Goal: Check status

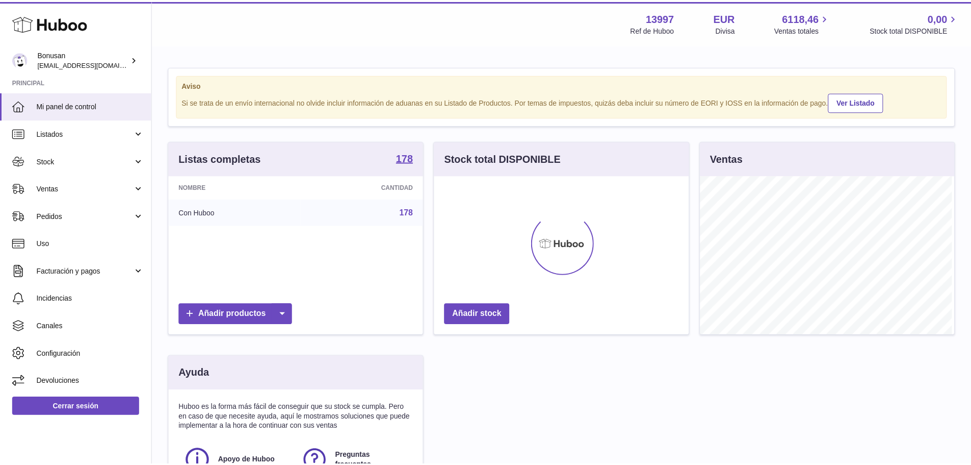
scroll to position [159, 257]
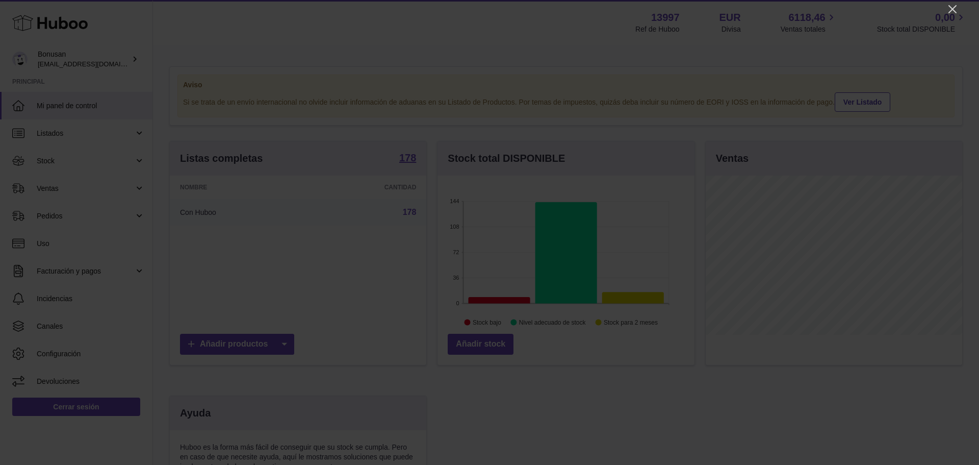
click at [956, 9] on icon "Close" at bounding box center [952, 9] width 12 height 12
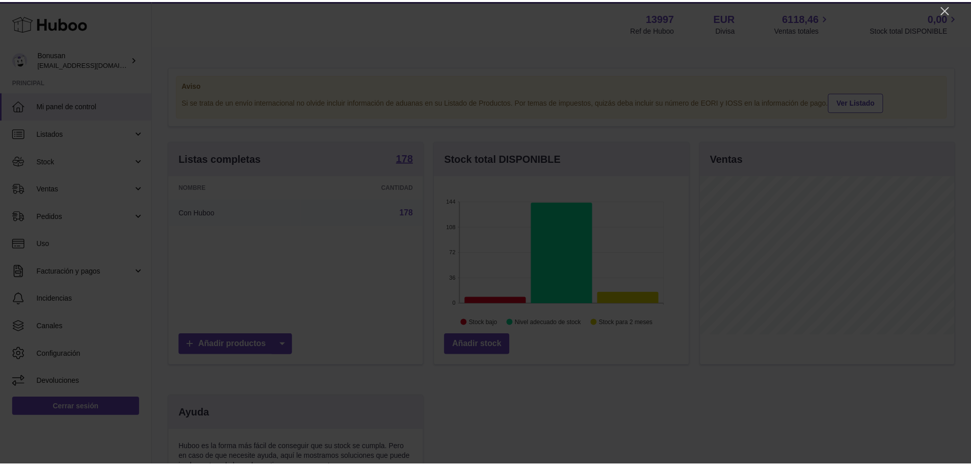
scroll to position [509800, 509705]
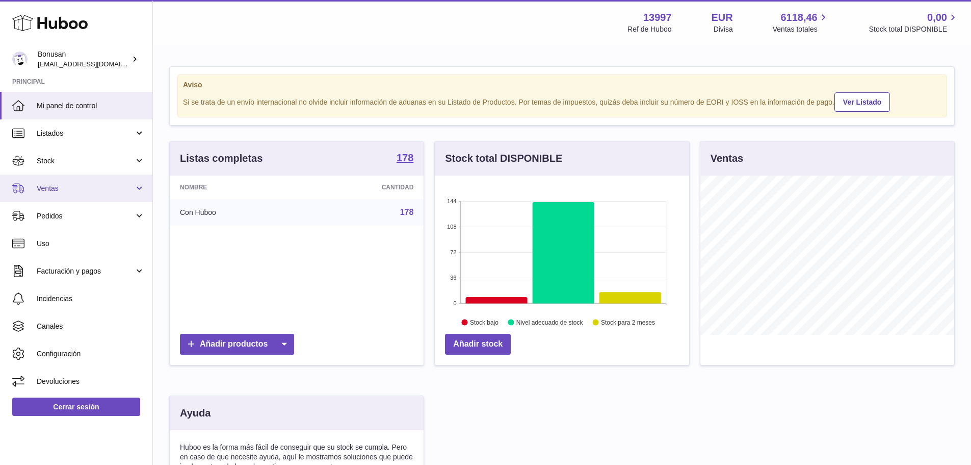
click at [44, 187] on span "Ventas" at bounding box center [85, 189] width 97 height 10
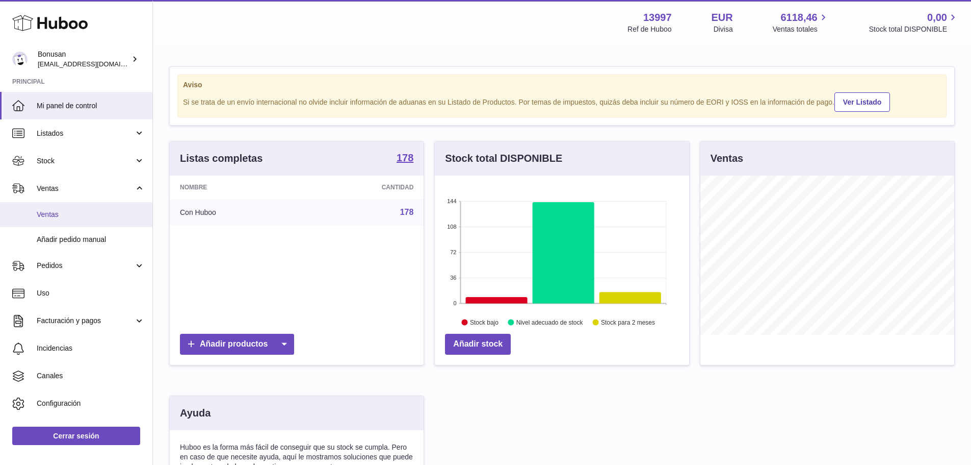
click at [39, 214] on span "Ventas" at bounding box center [91, 215] width 108 height 10
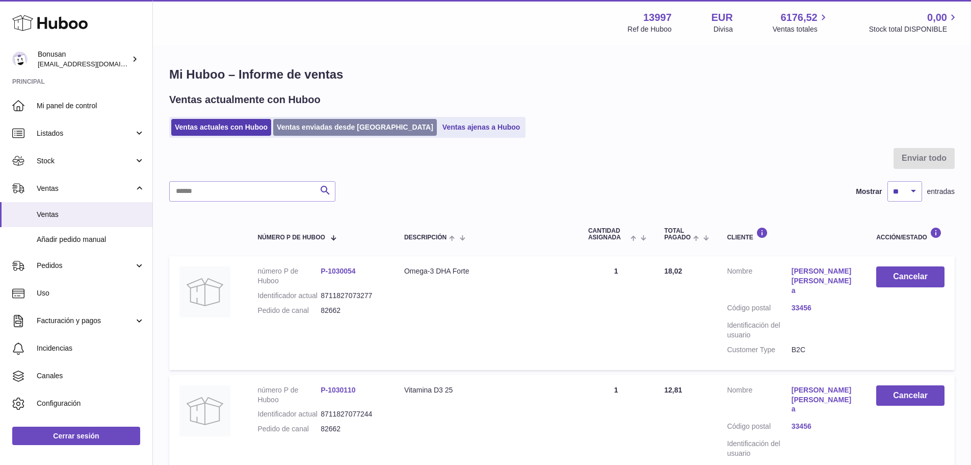
click at [309, 124] on link "Ventas enviadas desde [GEOGRAPHIC_DATA]" at bounding box center [355, 127] width 164 height 17
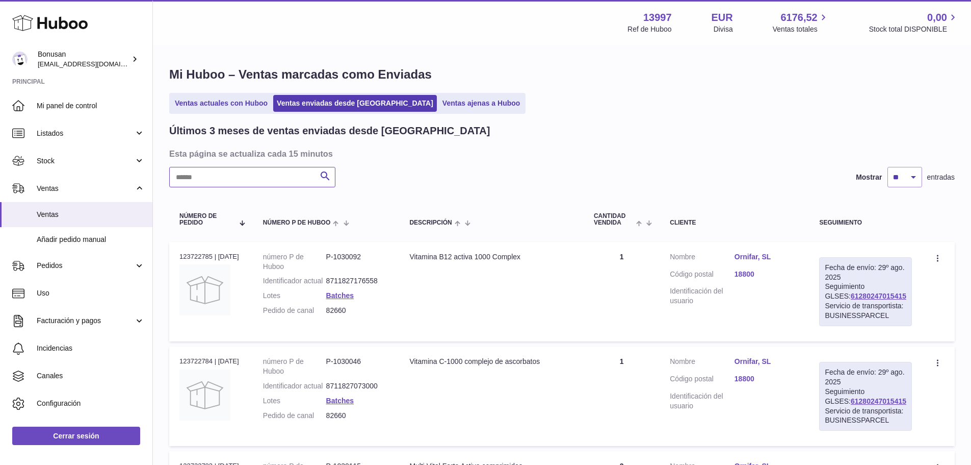
click at [210, 171] on input "text" at bounding box center [252, 177] width 166 height 20
type input "*****"
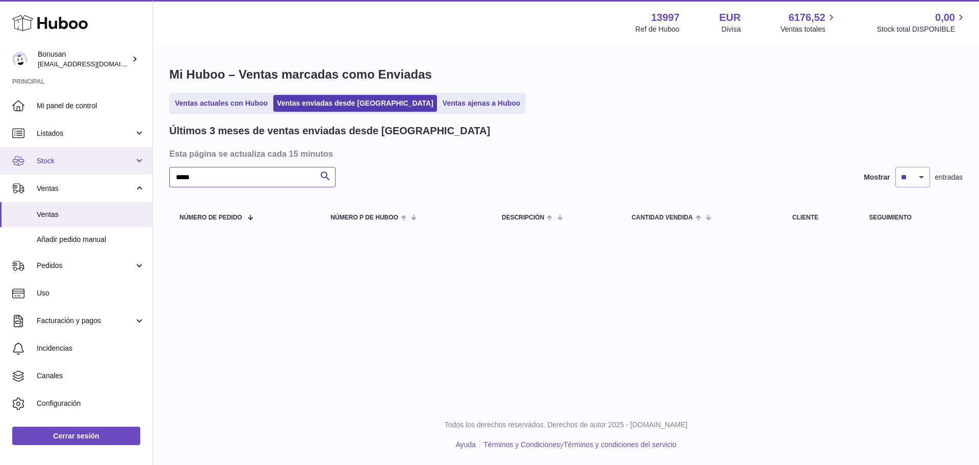
drag, startPoint x: 197, startPoint y: 172, endPoint x: 125, endPoint y: 169, distance: 71.5
click at [125, 169] on div "Huboo Bonusan [EMAIL_ADDRESS][DOMAIN_NAME] Principal Mi panel de control Listad…" at bounding box center [489, 232] width 979 height 465
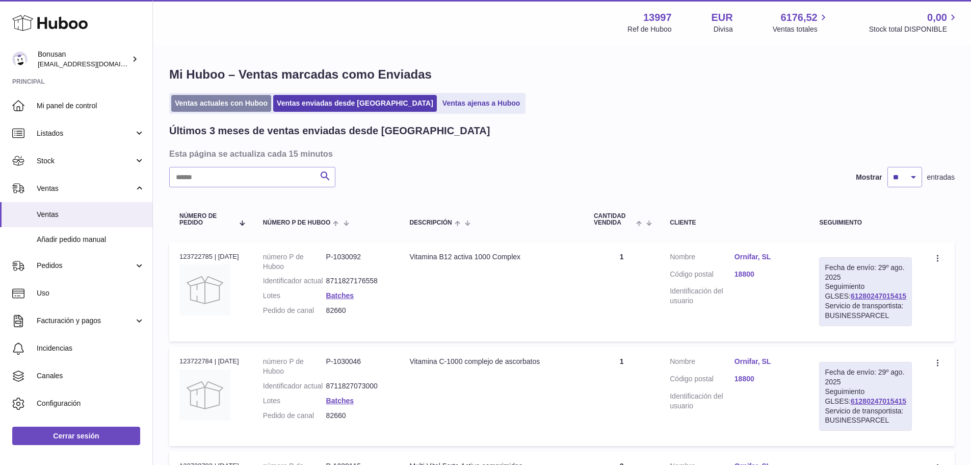
click at [217, 101] on link "Ventas actuales con Huboo" at bounding box center [221, 103] width 100 height 17
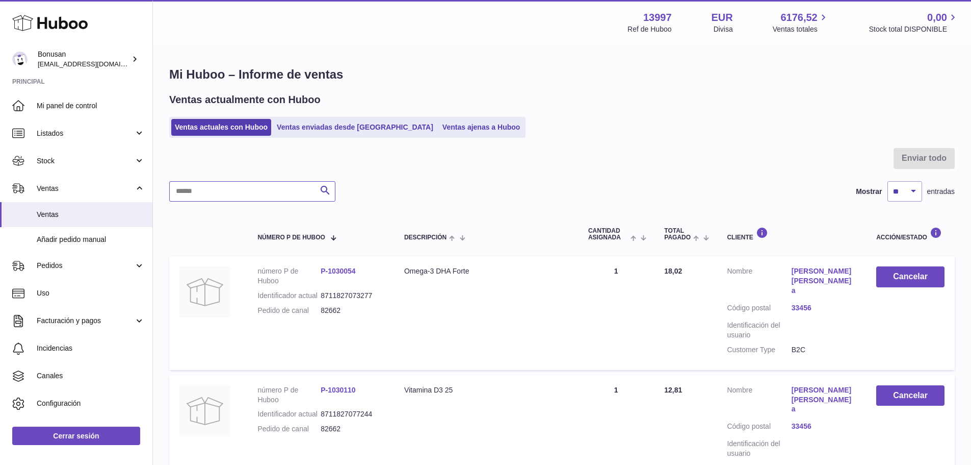
click at [188, 187] on input "text" at bounding box center [252, 191] width 166 height 20
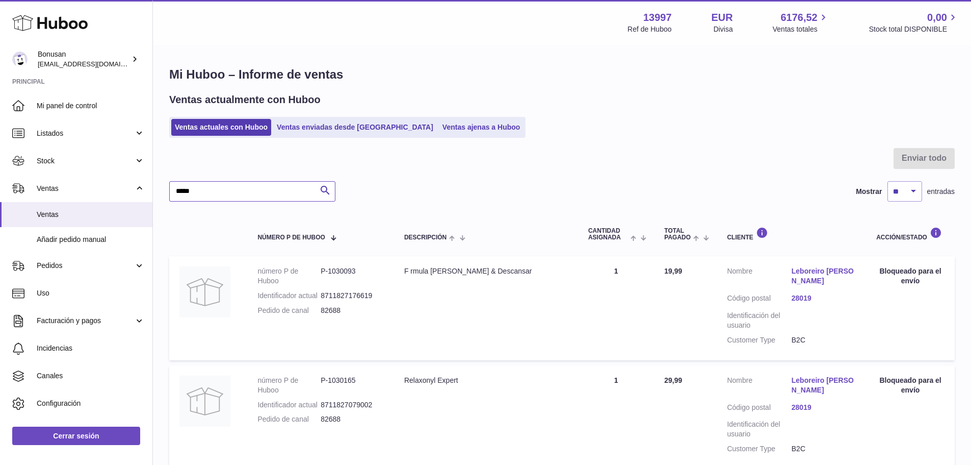
type input "*****"
click at [803, 273] on link "Leboreiro Núñez Marta" at bounding box center [824, 275] width 64 height 19
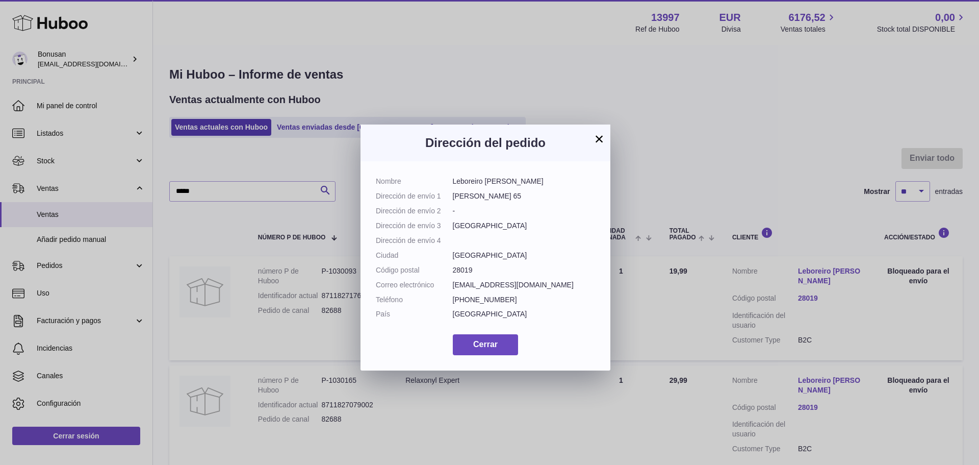
click at [595, 136] on button "×" at bounding box center [599, 139] width 12 height 12
